Goal: Navigation & Orientation: Find specific page/section

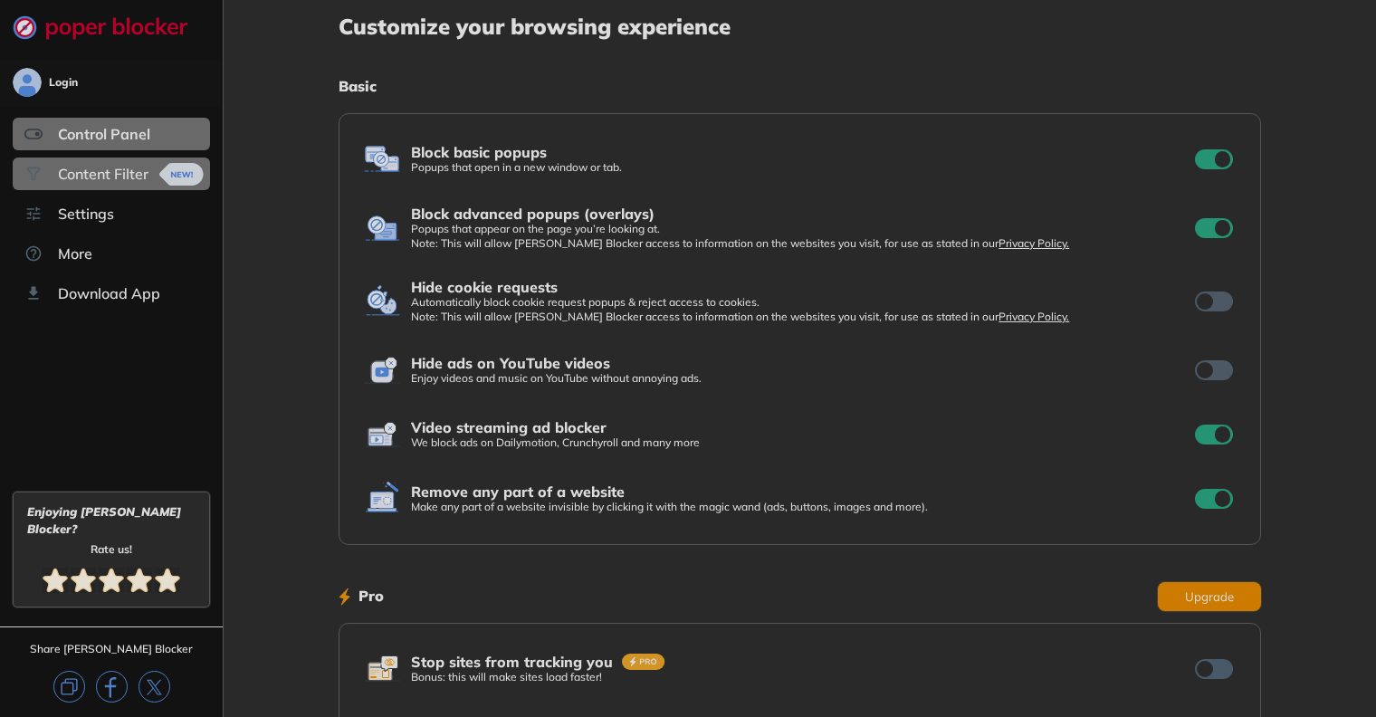
click at [116, 170] on div "Content Filter" at bounding box center [103, 174] width 91 height 18
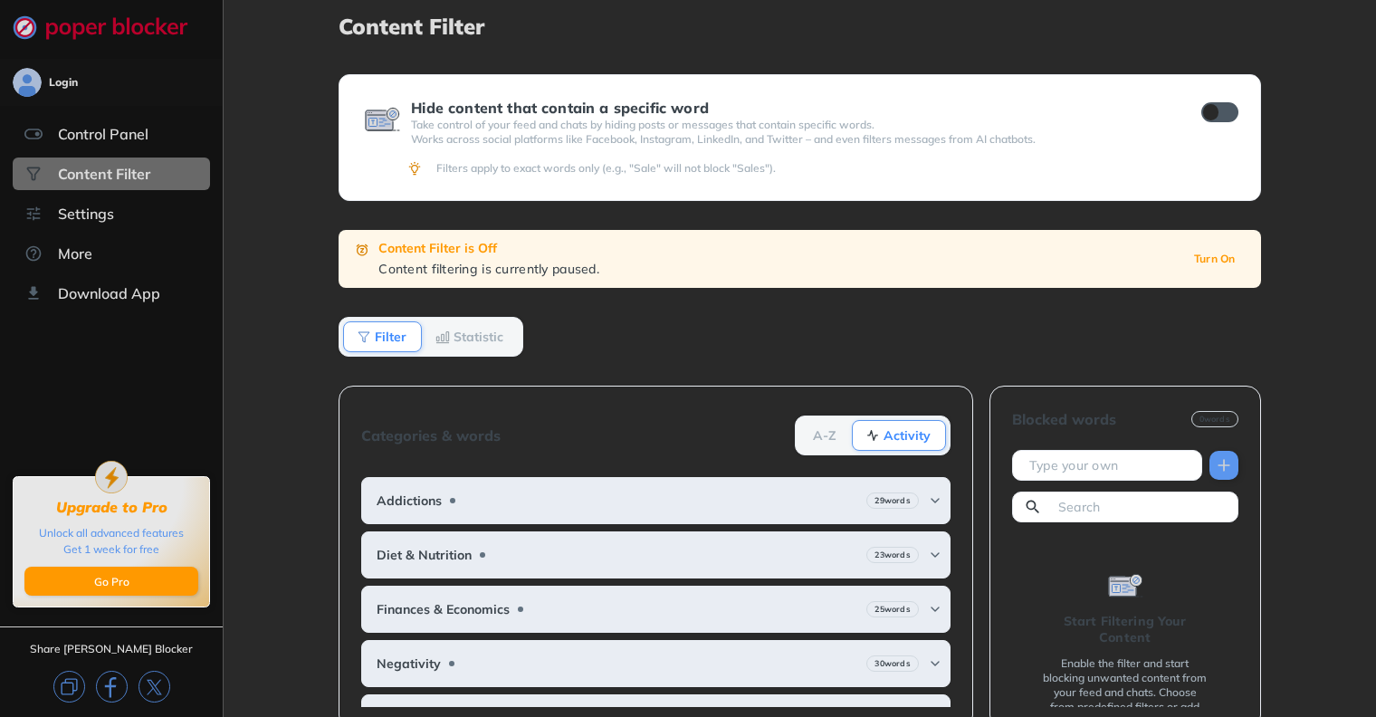
scroll to position [29, 0]
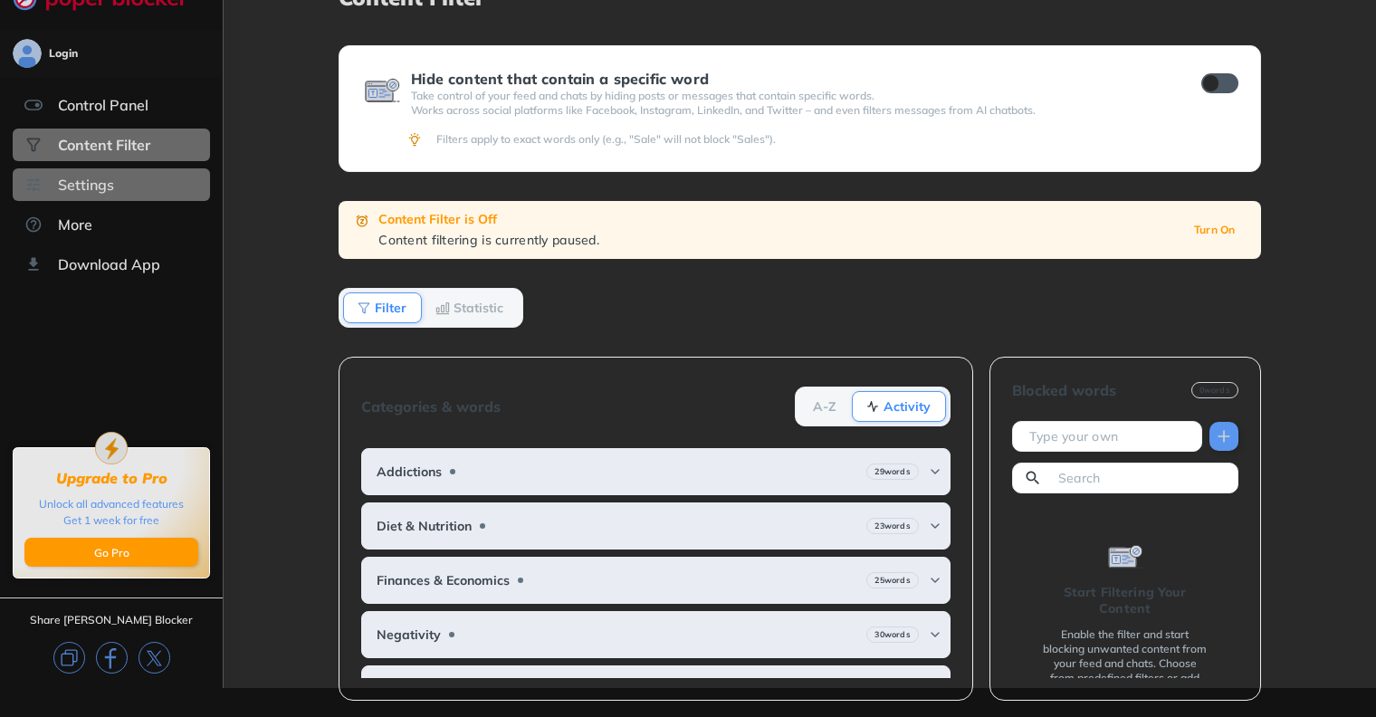
click at [113, 182] on div "Settings" at bounding box center [111, 184] width 197 height 33
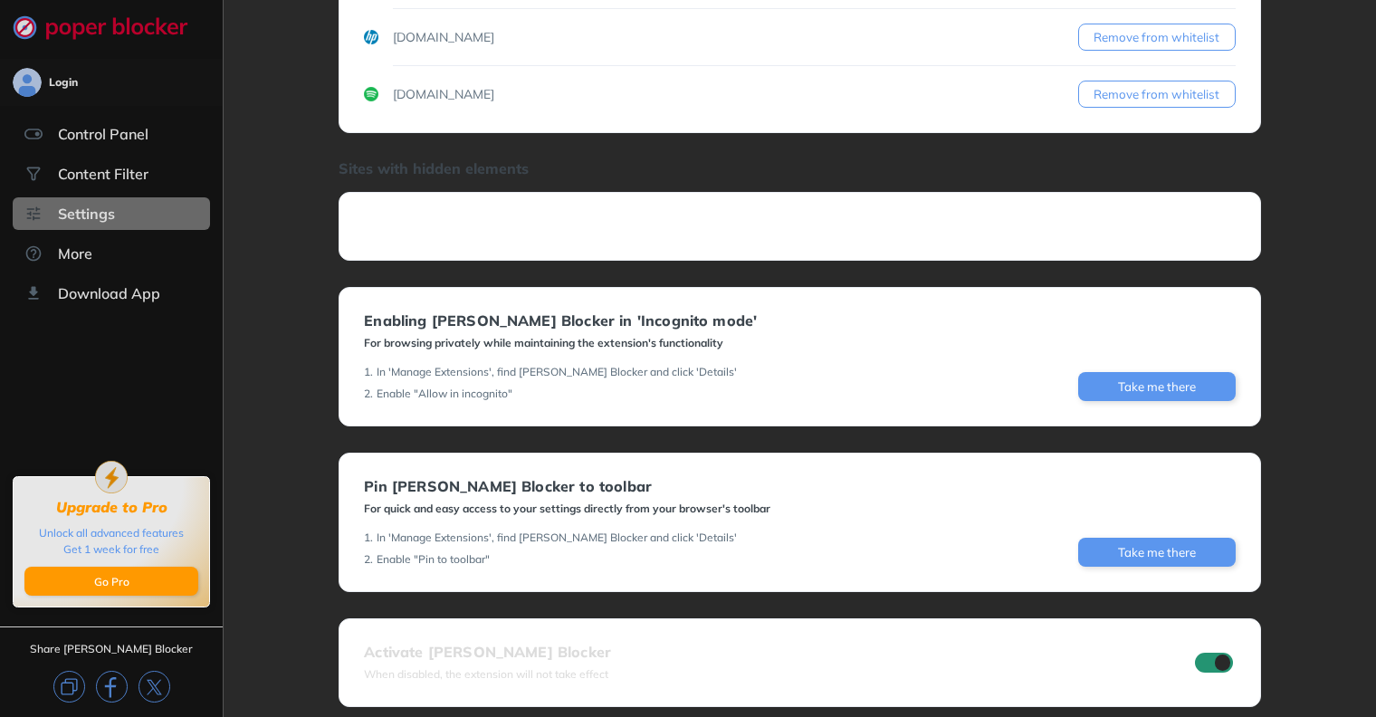
scroll to position [286, 0]
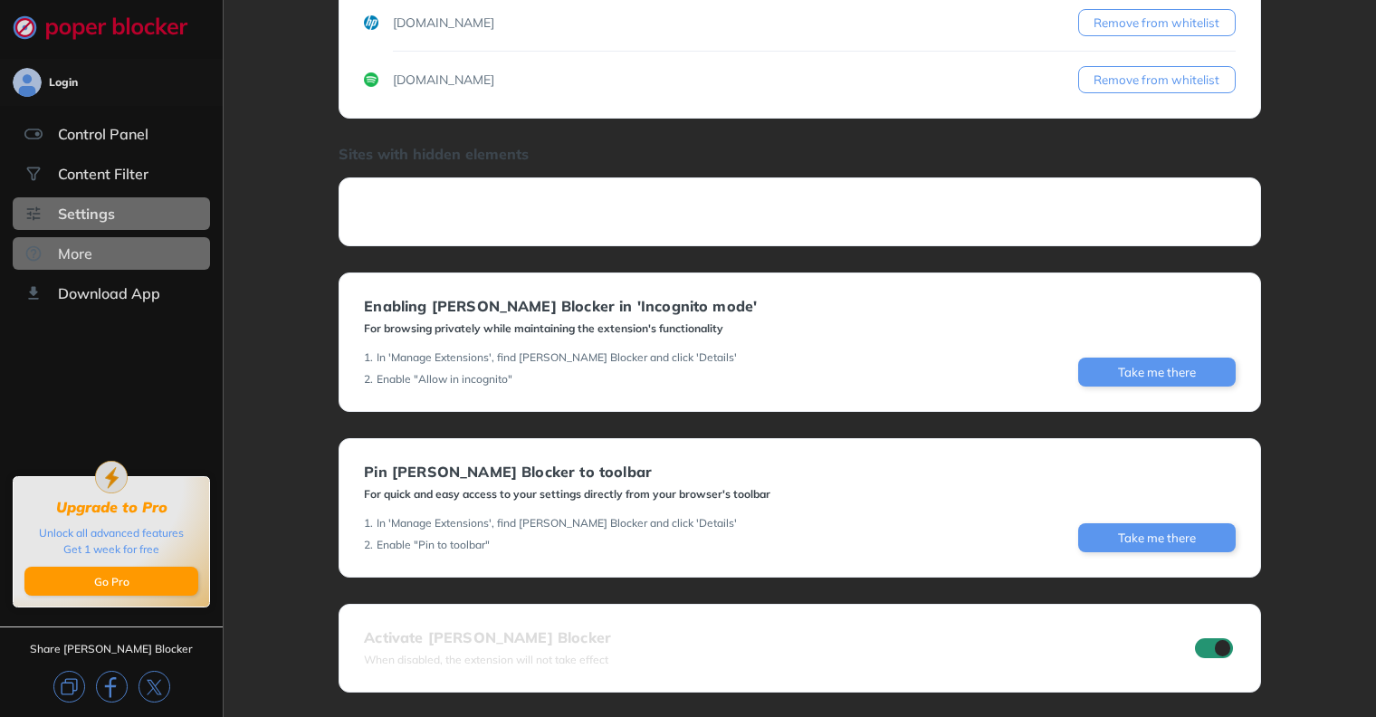
click at [92, 258] on div "More" at bounding box center [111, 253] width 197 height 33
